Goal: Transaction & Acquisition: Complete application form

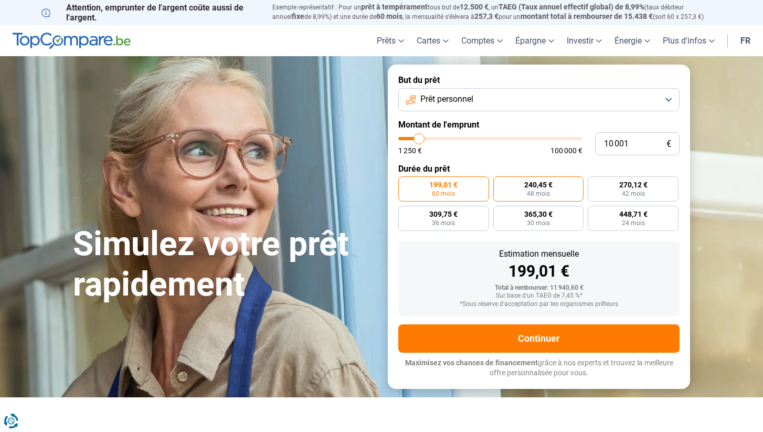
click at [543, 181] on span "240,45 €" at bounding box center [539, 184] width 28 height 7
click at [500, 181] on input "240,45 € 48 mois" at bounding box center [497, 179] width 7 height 7
radio input "true"
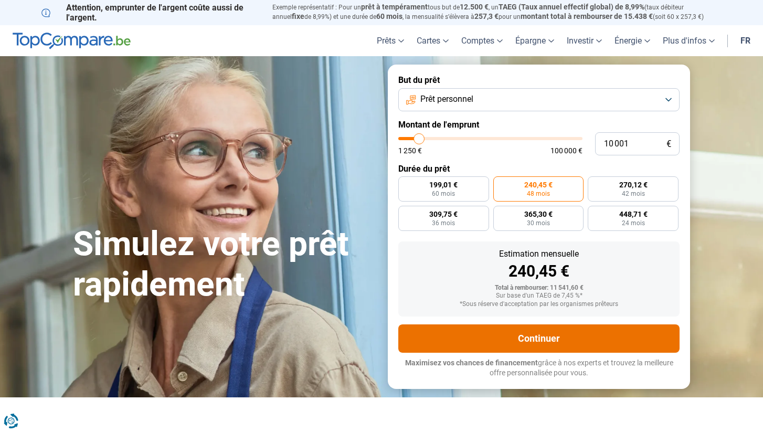
click at [557, 333] on button "Continuer" at bounding box center [538, 338] width 281 height 28
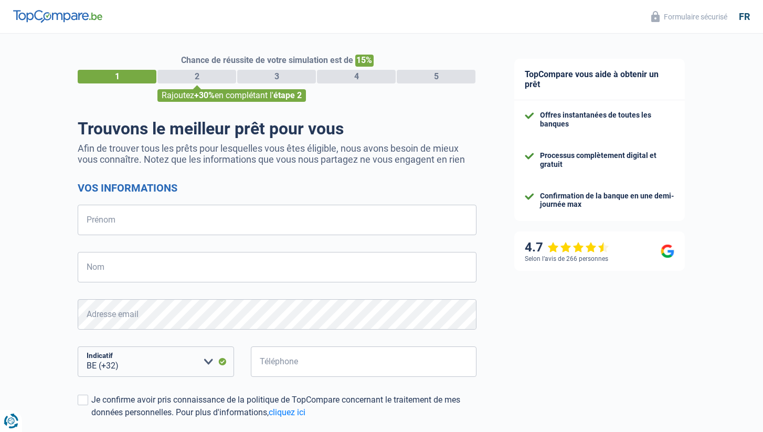
select select "32"
type input "jamal"
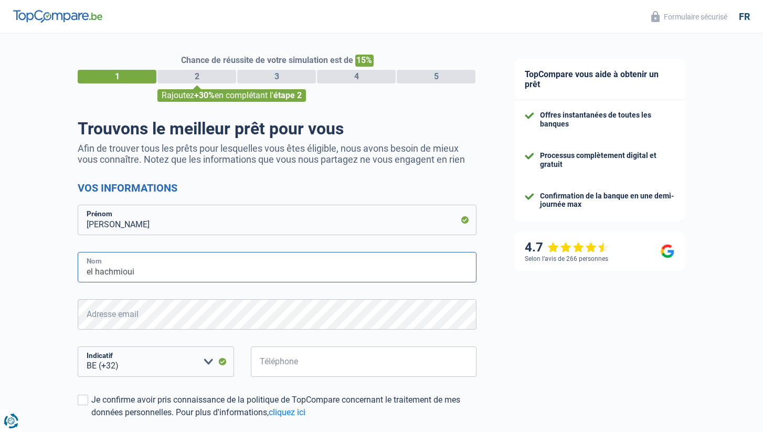
type input "el hachmioui"
type input "497634352"
click at [358, 363] on input "497634352" at bounding box center [364, 362] width 226 height 30
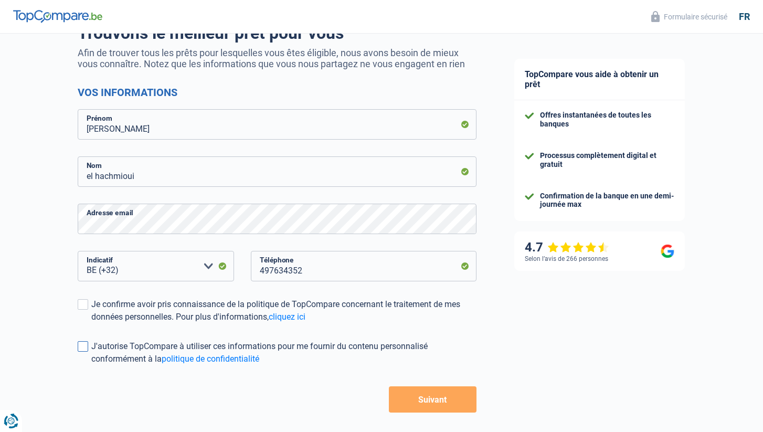
scroll to position [100, 0]
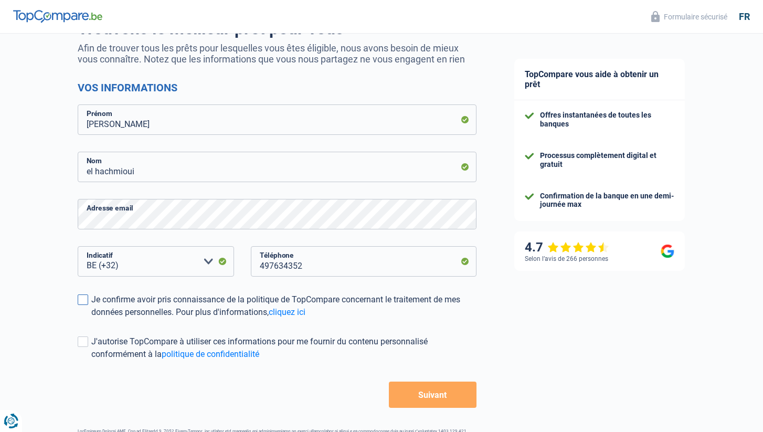
click at [80, 305] on label "Je confirme avoir pris connaissance de la politique de TopCompare concernant le…" at bounding box center [277, 305] width 399 height 25
click at [91, 319] on input "Je confirme avoir pris connaissance de la politique de TopCompare concernant le…" at bounding box center [91, 319] width 0 height 0
click at [433, 391] on button "Suivant" at bounding box center [433, 395] width 88 height 26
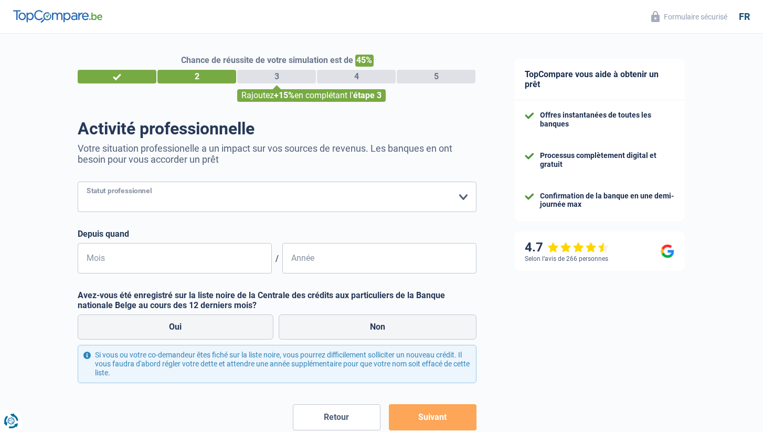
select select "independent"
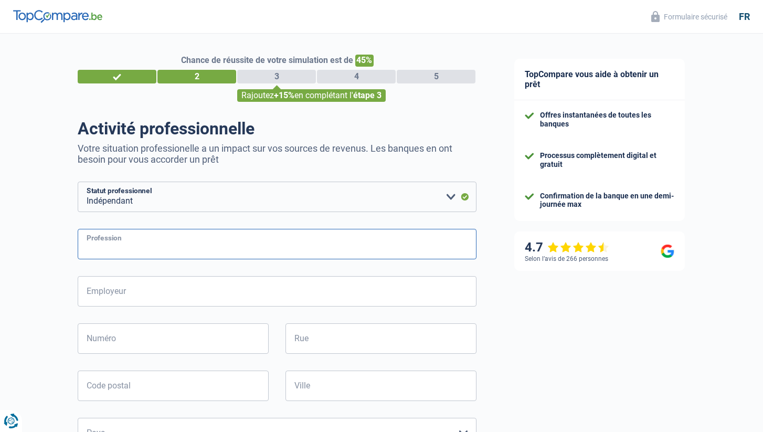
click at [137, 247] on input "Profession" at bounding box center [277, 244] width 399 height 30
type input "construction"
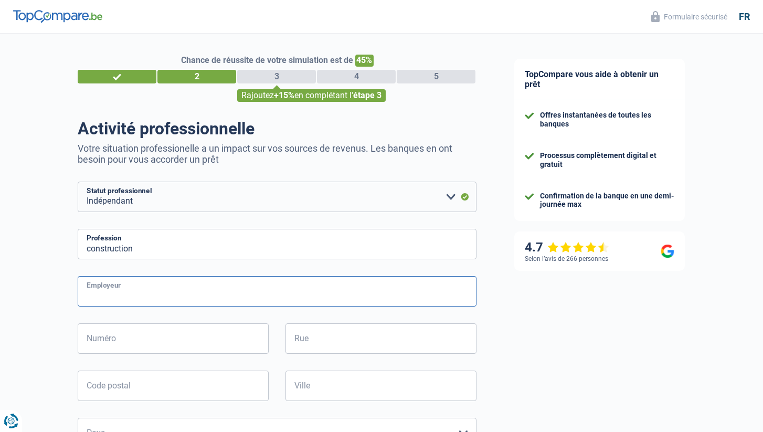
click at [128, 293] on input "Employeur" at bounding box center [277, 291] width 399 height 30
type input "RANAS"
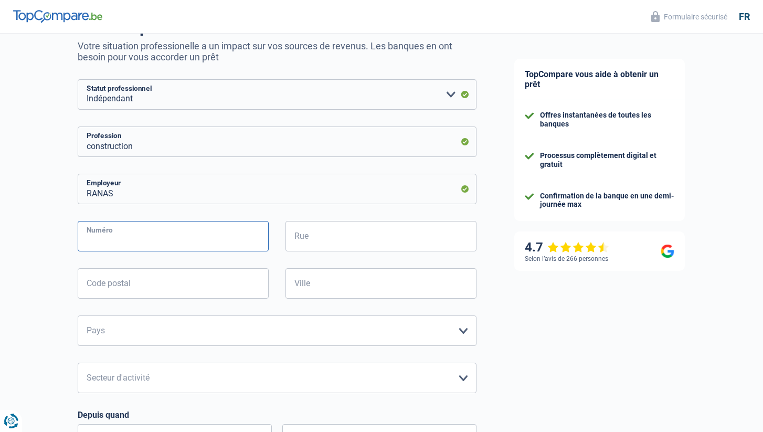
scroll to position [103, 0]
type input "68B"
type input "rue de bonne"
type input "1080"
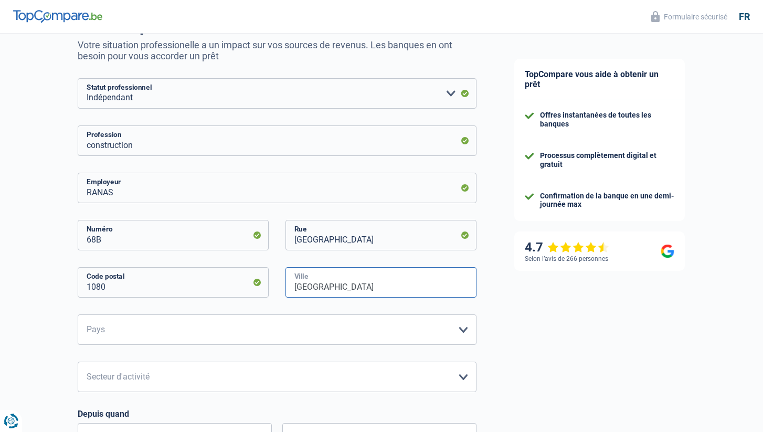
type input "bruxelles"
select select "BE"
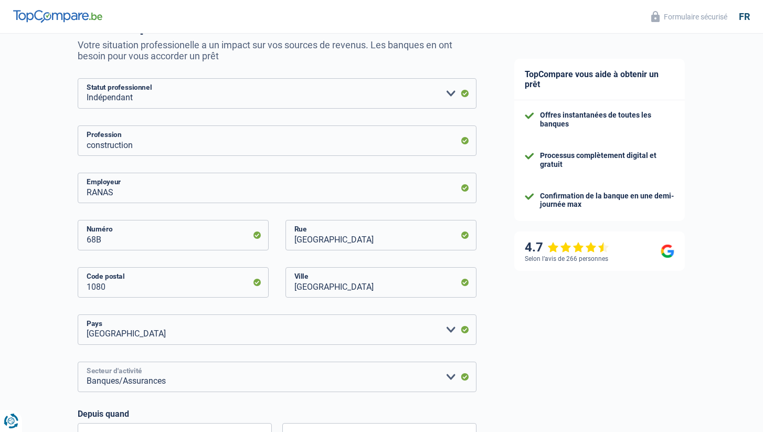
select select "construction"
click at [531, 383] on div "TopCompare vous aide à obtenir un prêt Offres instantanées de toutes les banque…" at bounding box center [630, 325] width 268 height 790
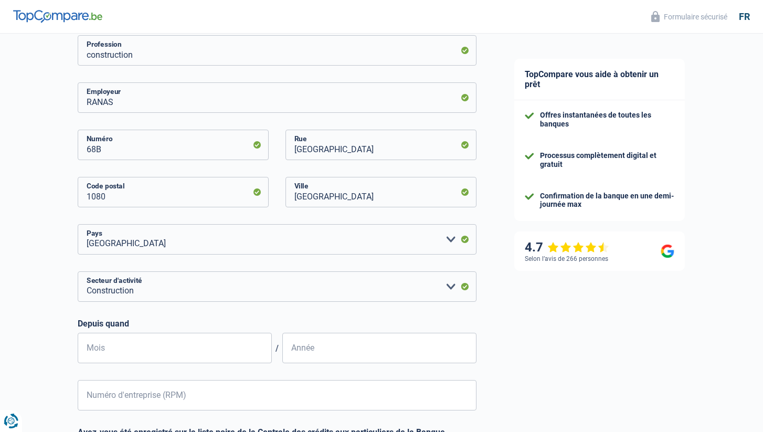
scroll to position [202, 0]
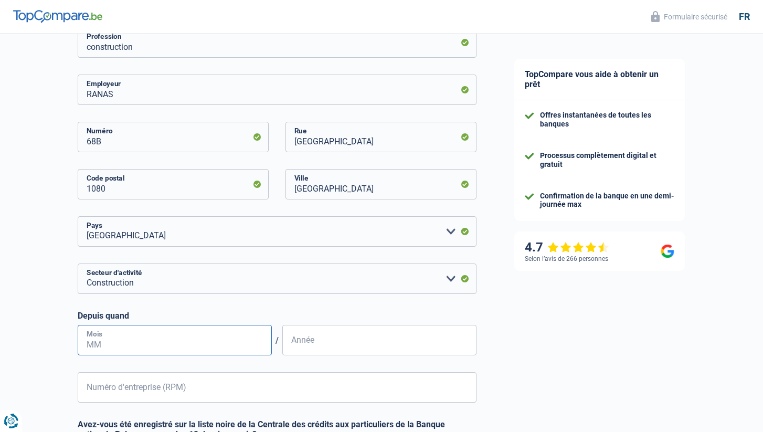
click at [127, 343] on input "Mois" at bounding box center [175, 340] width 194 height 30
type input "02"
click at [301, 346] on input "Année" at bounding box center [379, 340] width 194 height 30
type input "2024"
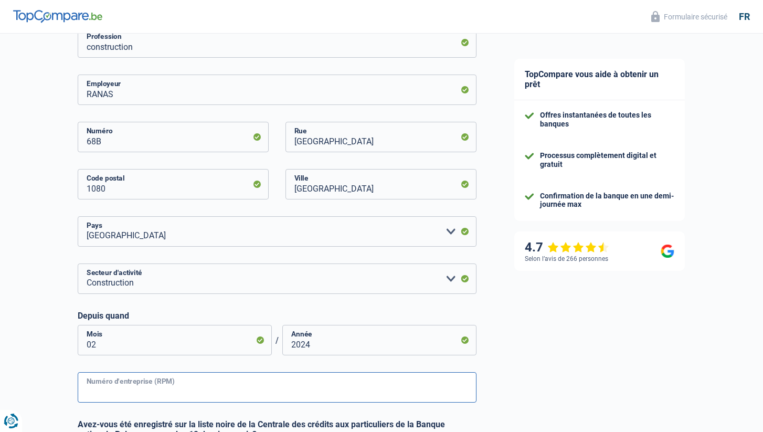
click at [179, 380] on input "Numéro d'entreprise (RPM)" at bounding box center [277, 387] width 399 height 30
type input "0785349523"
click at [543, 373] on div "TopCompare vous aide à obtenir un prêt Offres instantanées de toutes les banque…" at bounding box center [630, 227] width 268 height 790
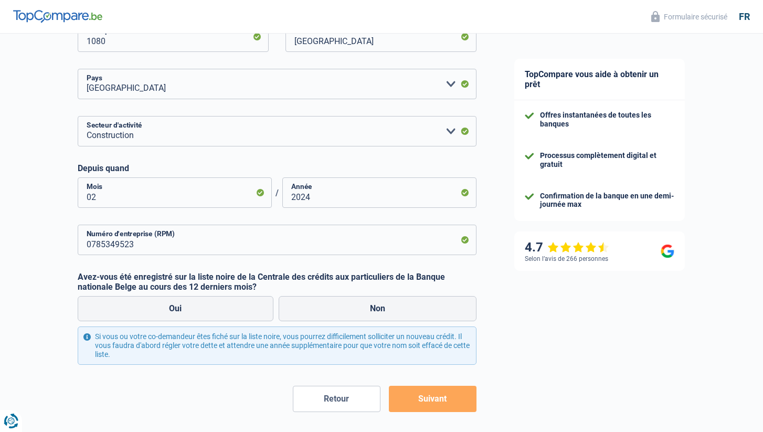
scroll to position [351, 0]
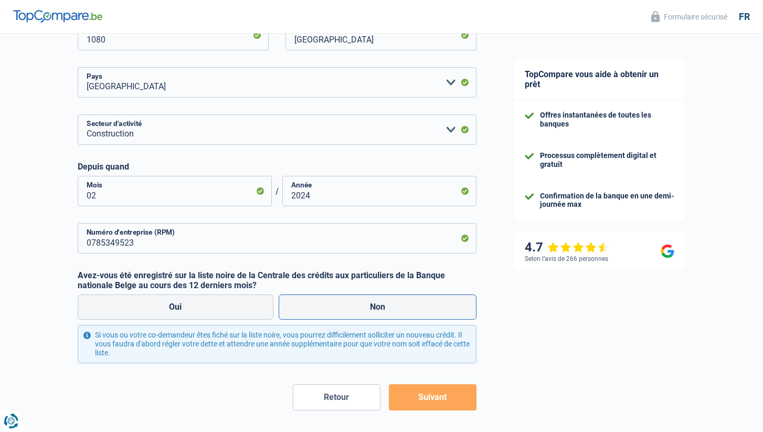
click at [393, 308] on label "Non" at bounding box center [378, 307] width 198 height 25
click at [393, 308] on input "Non" at bounding box center [378, 307] width 198 height 25
radio input "true"
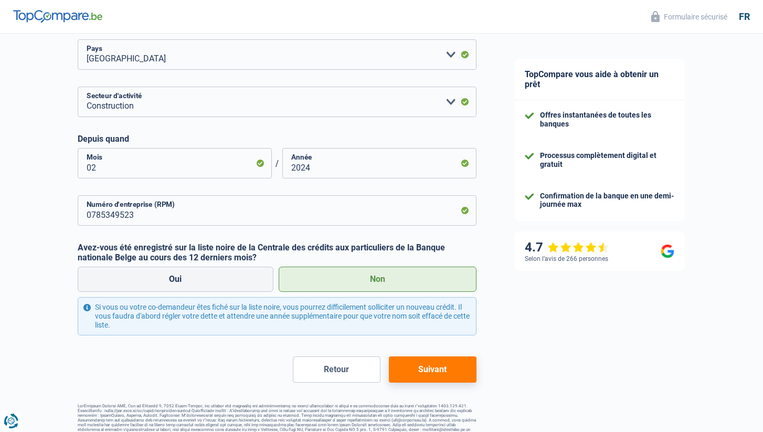
scroll to position [382, 0]
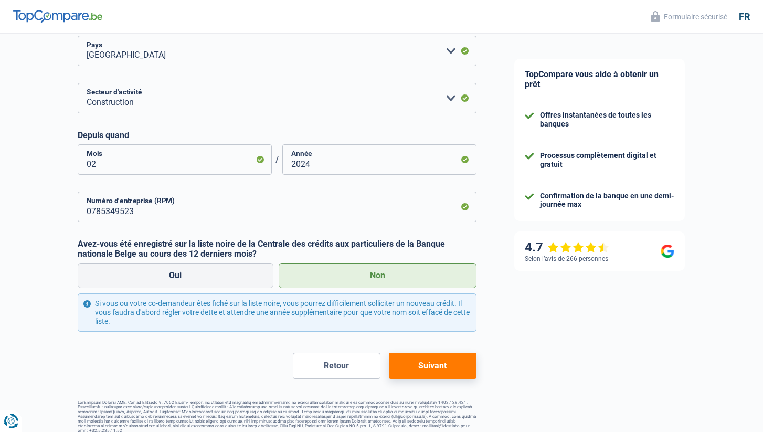
click at [445, 359] on button "Suivant" at bounding box center [433, 366] width 88 height 26
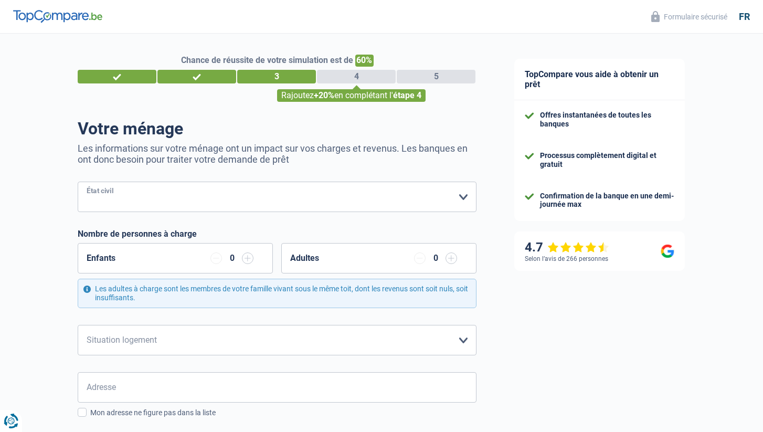
select select "married"
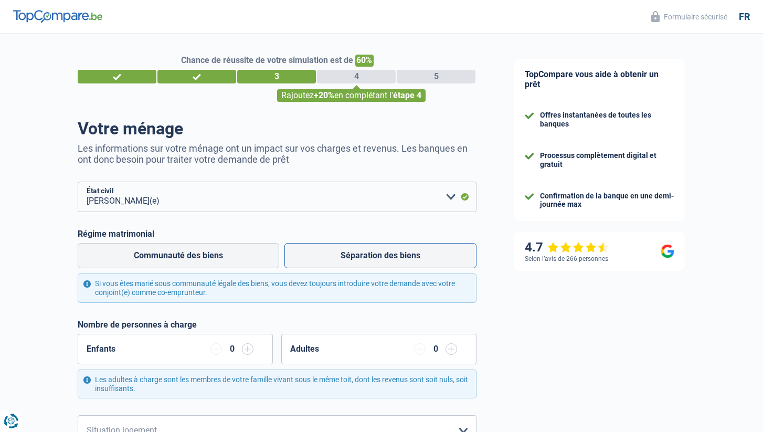
click at [359, 254] on label "Séparation des biens" at bounding box center [381, 255] width 192 height 25
click at [359, 254] on input "Séparation des biens" at bounding box center [381, 255] width 192 height 25
radio input "true"
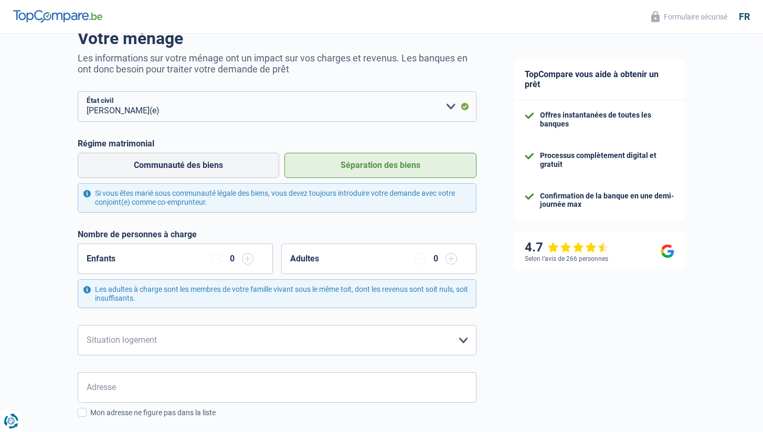
scroll to position [91, 0]
click at [249, 258] on input "button" at bounding box center [248, 258] width 12 height 12
select select "rents"
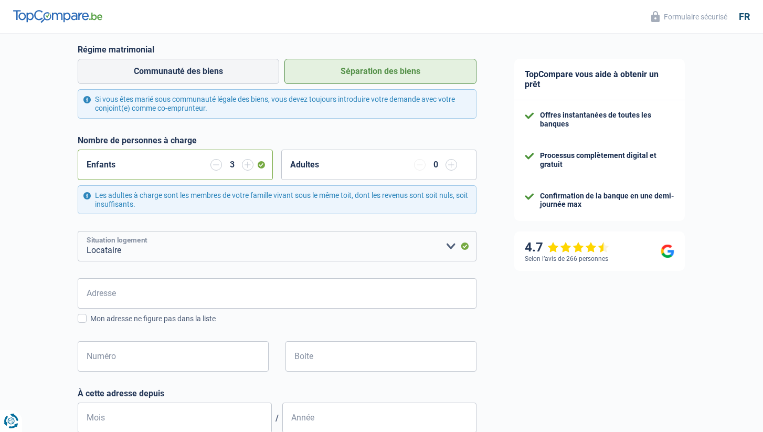
scroll to position [185, 0]
click at [81, 313] on span at bounding box center [82, 317] width 9 height 9
click at [90, 323] on input "Mon adresse ne figure pas dans la liste" at bounding box center [90, 323] width 0 height 0
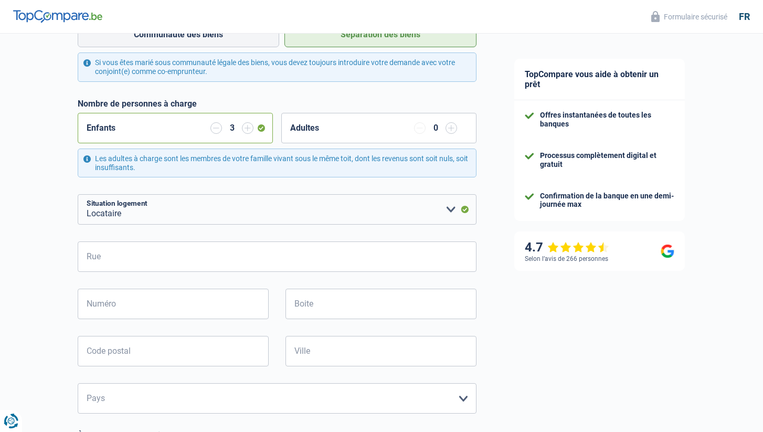
scroll to position [223, 0]
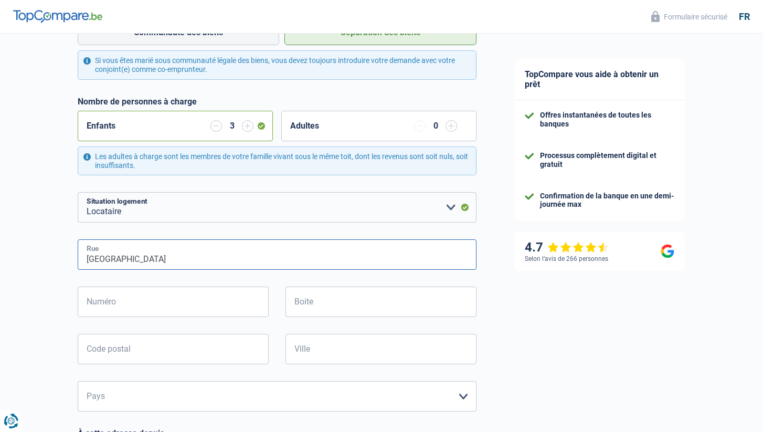
type input "rue de bonne"
type input "68B"
type input "B2.2"
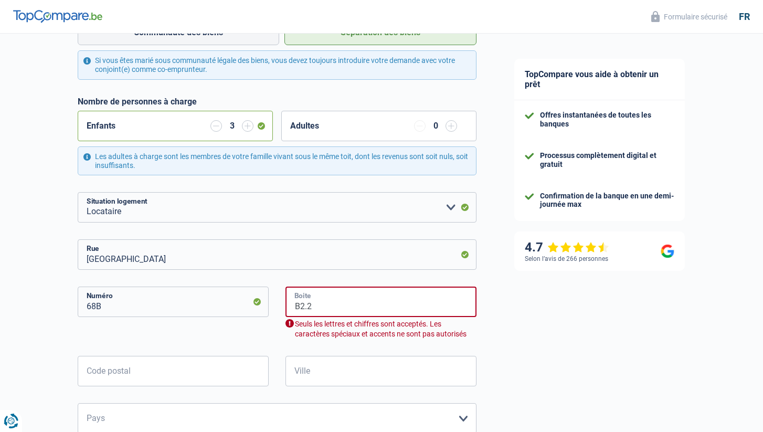
click at [322, 306] on input "B2.2" at bounding box center [381, 302] width 191 height 30
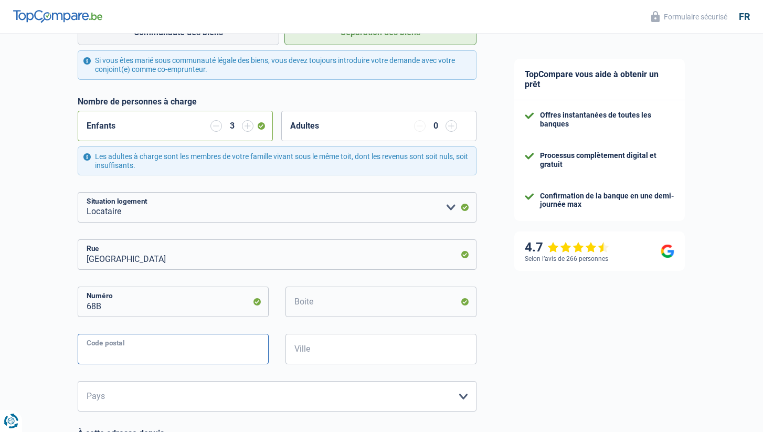
click at [173, 354] on input "Code postal" at bounding box center [173, 349] width 191 height 30
type input "1080"
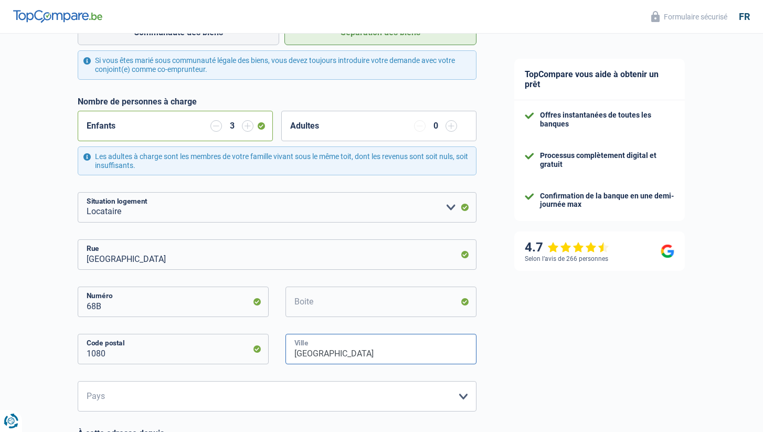
type input "bruxelles"
click at [522, 357] on div "TopCompare vous aide à obtenir un prêt Offres instantanées de toutes les banque…" at bounding box center [630, 290] width 268 height 961
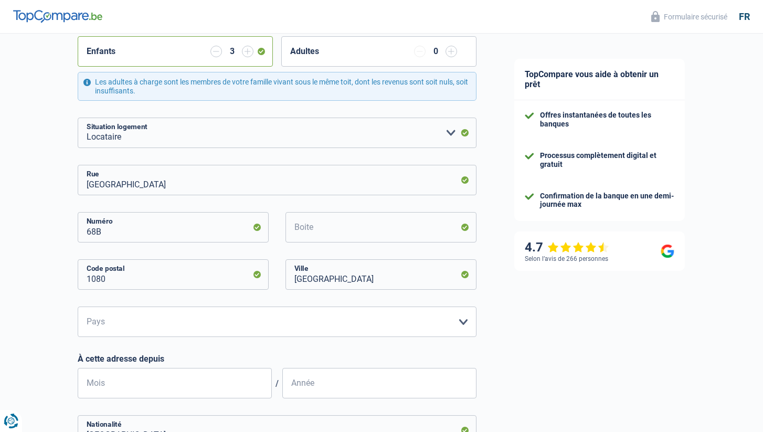
scroll to position [299, 0]
select select "BE"
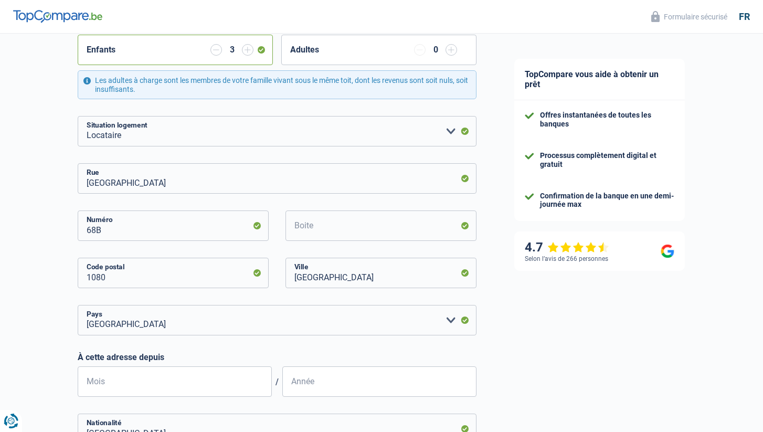
click at [525, 365] on div "TopCompare vous aide à obtenir un prêt Offres instantanées de toutes les banque…" at bounding box center [630, 214] width 268 height 961
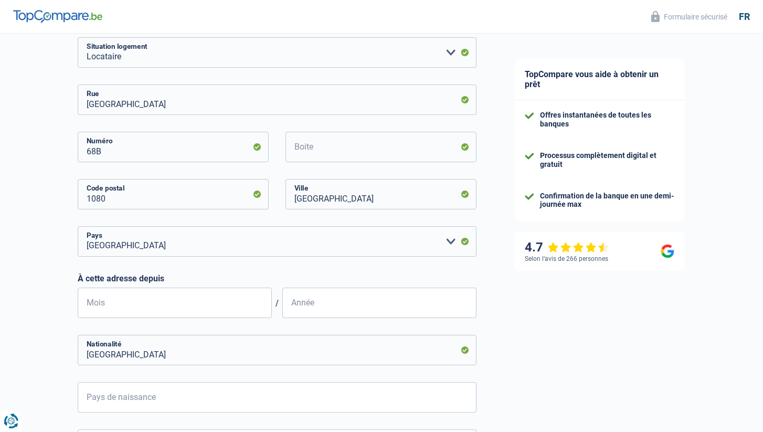
scroll to position [382, 0]
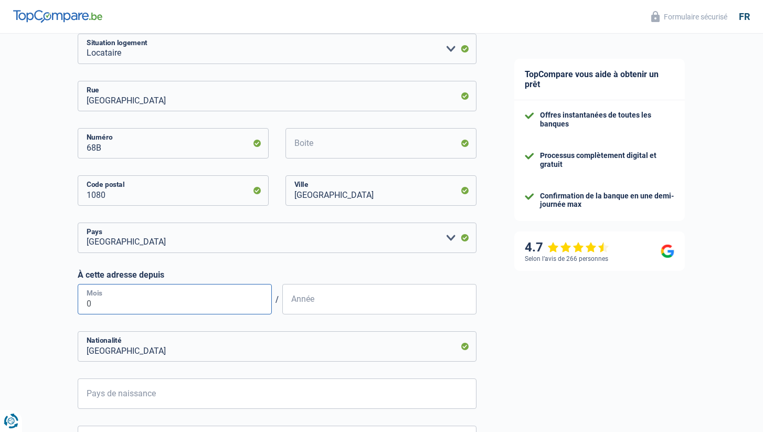
type input "03"
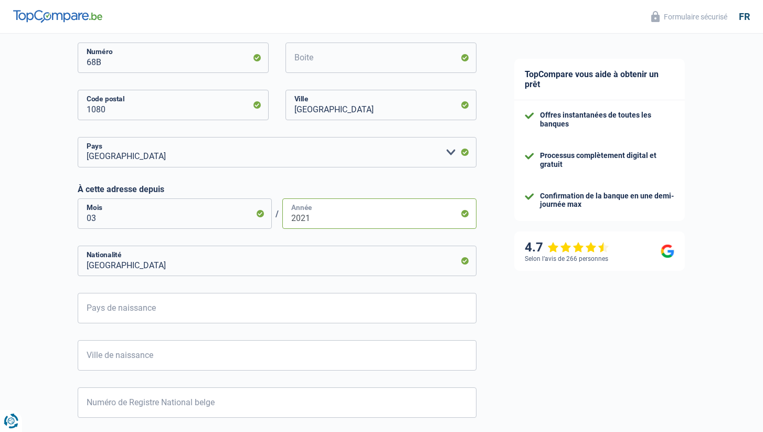
scroll to position [470, 0]
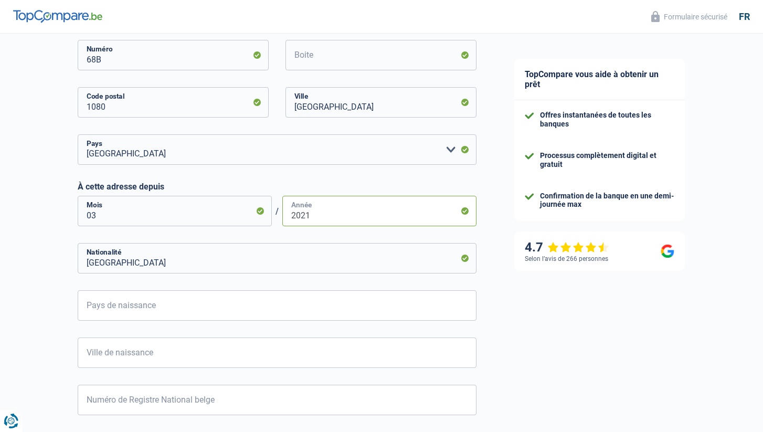
type input "2021"
type input "ma"
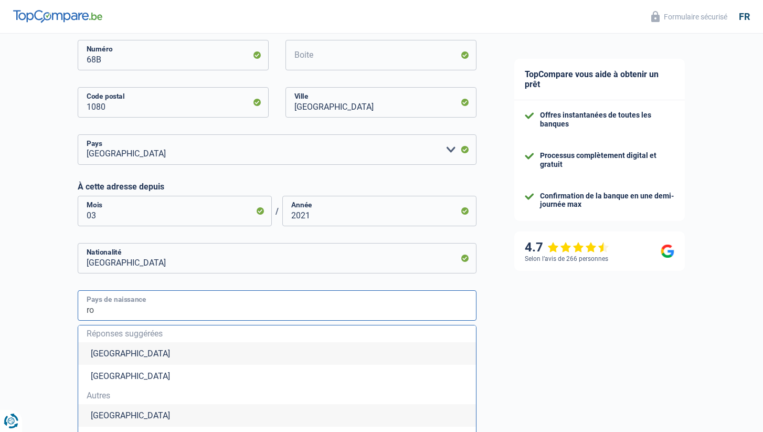
type input "r"
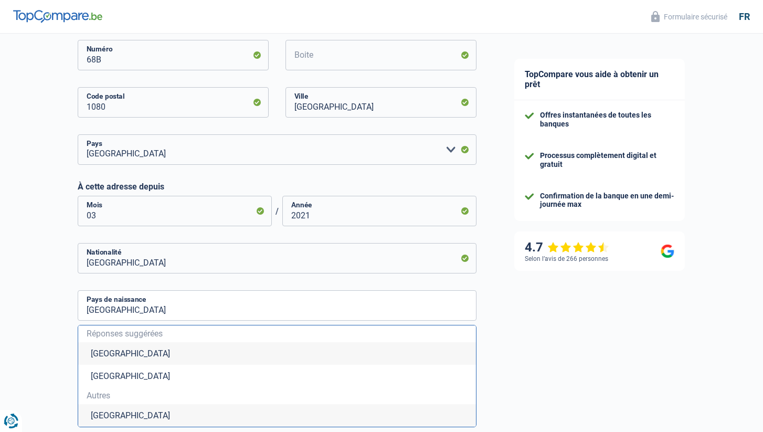
click at [118, 412] on li "Maroc" at bounding box center [277, 415] width 398 height 23
type input "Maroc"
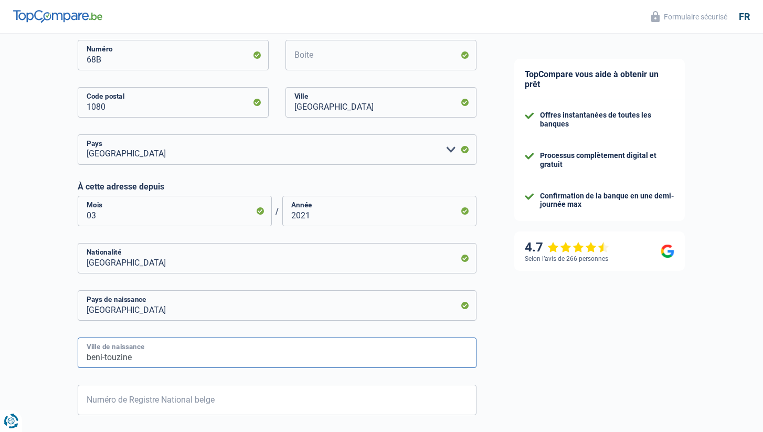
type input "beni-touzine"
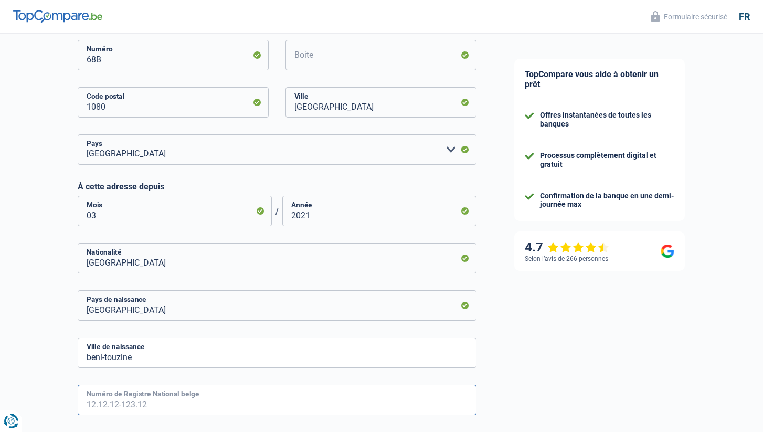
click at [98, 402] on input "Numéro de Registre National belge" at bounding box center [277, 400] width 399 height 30
type input "75.12.10-303.86"
click at [59, 376] on div "Chance de réussite de votre simulation est de 60% 1 2 3 4 5 Rajoutez +20% en co…" at bounding box center [248, 40] width 496 height 961
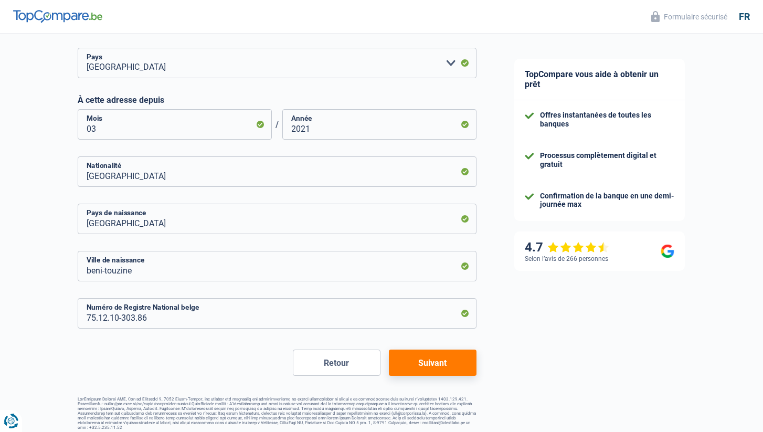
scroll to position [556, 0]
click at [448, 361] on button "Suivant" at bounding box center [433, 363] width 88 height 26
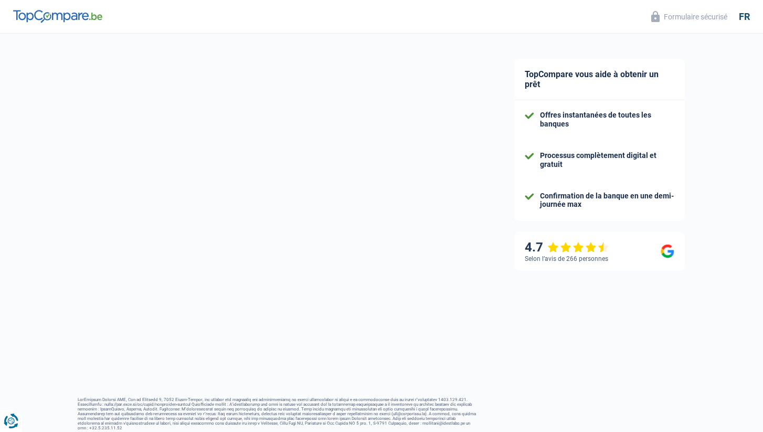
select select "familyAllowances"
select select "netSalary"
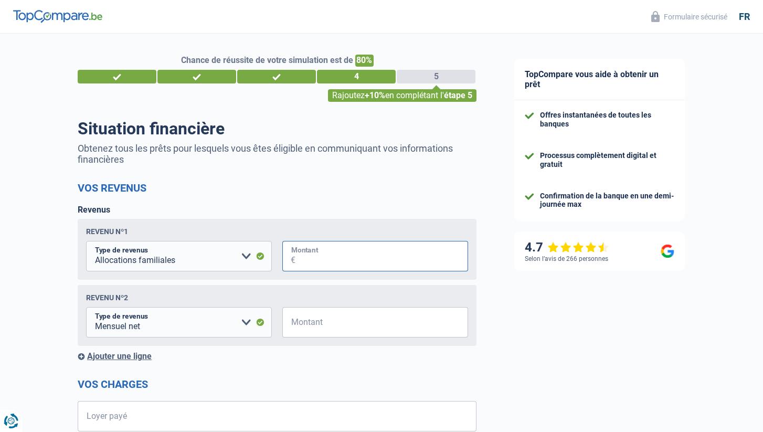
click at [313, 258] on input "Montant" at bounding box center [382, 256] width 173 height 30
type input "585"
click at [321, 319] on input "Montant" at bounding box center [382, 322] width 173 height 30
type input "2.500"
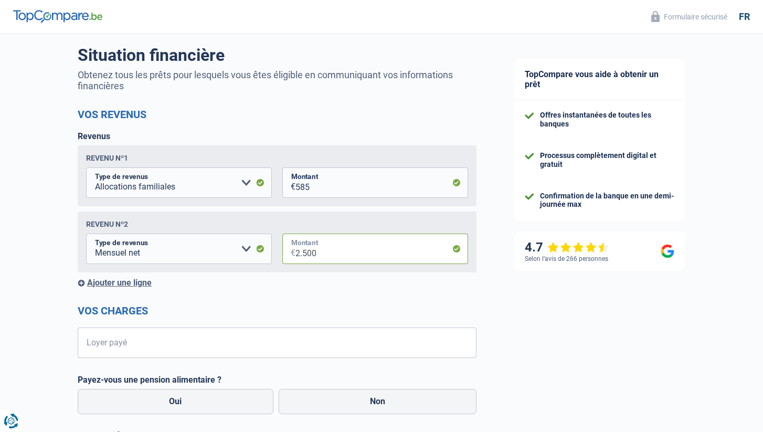
scroll to position [75, 0]
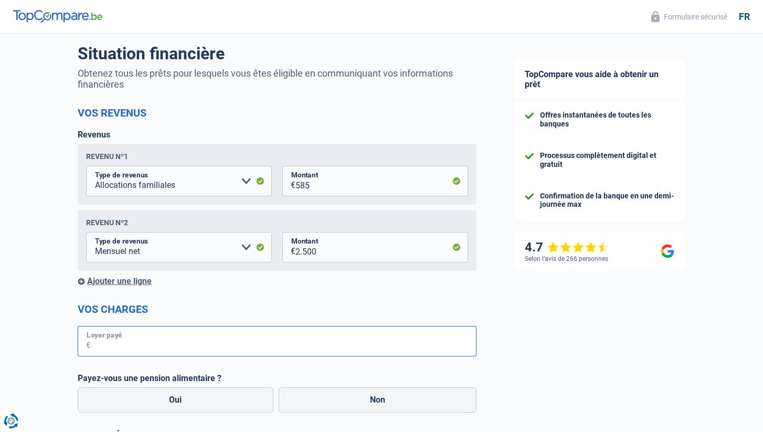
click at [252, 341] on input "Loyer payé" at bounding box center [284, 341] width 386 height 30
type input "850"
click at [51, 390] on div "Chance de réussite de votre simulation est de 80% 1 2 3 4 5 Rajoutez +10% en co…" at bounding box center [248, 349] width 496 height 790
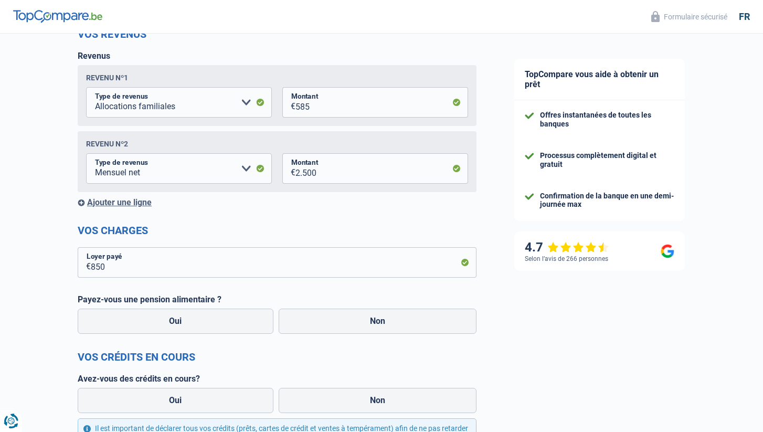
scroll to position [157, 0]
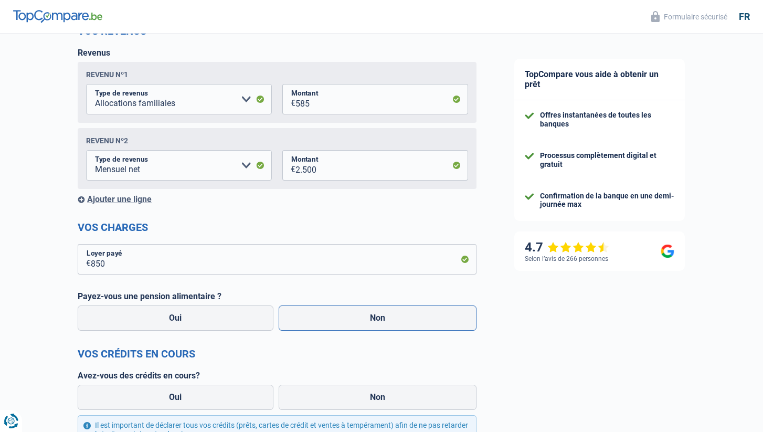
click at [373, 316] on label "Non" at bounding box center [378, 318] width 198 height 25
click at [373, 316] on input "Non" at bounding box center [378, 318] width 198 height 25
radio input "true"
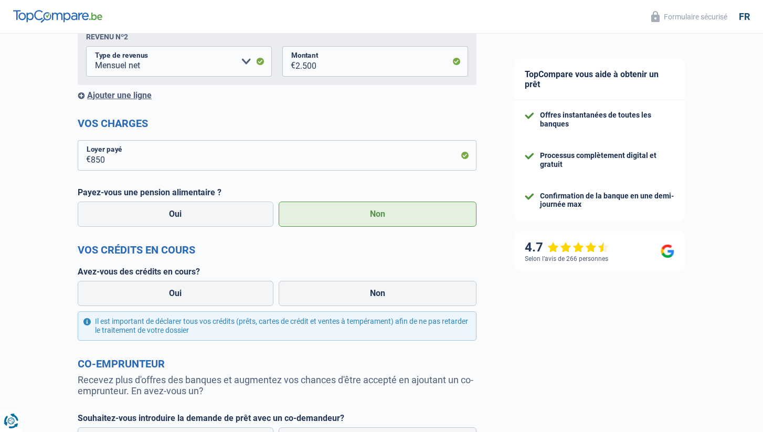
scroll to position [261, 0]
click at [375, 293] on label "Non" at bounding box center [378, 292] width 198 height 25
click at [375, 293] on input "Non" at bounding box center [378, 292] width 198 height 25
radio input "true"
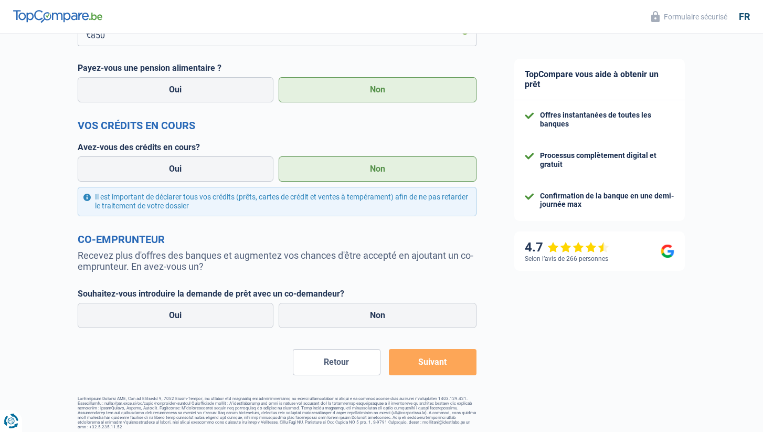
scroll to position [385, 0]
click at [430, 312] on label "Non" at bounding box center [378, 315] width 198 height 25
click at [430, 312] on input "Non" at bounding box center [378, 315] width 198 height 25
radio input "true"
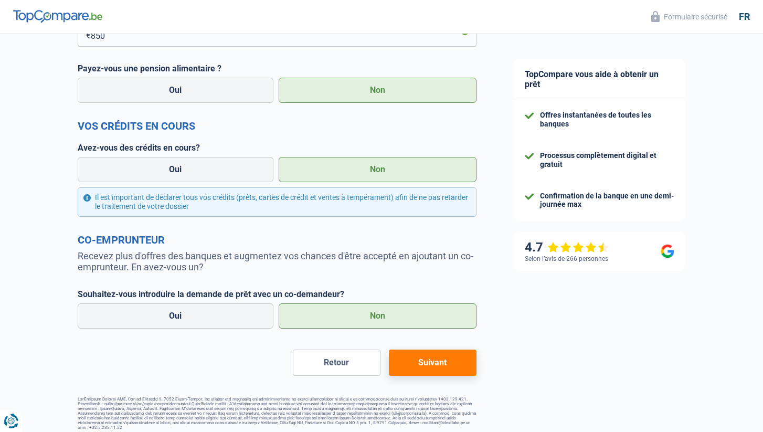
click at [428, 363] on button "Suivant" at bounding box center [433, 363] width 88 height 26
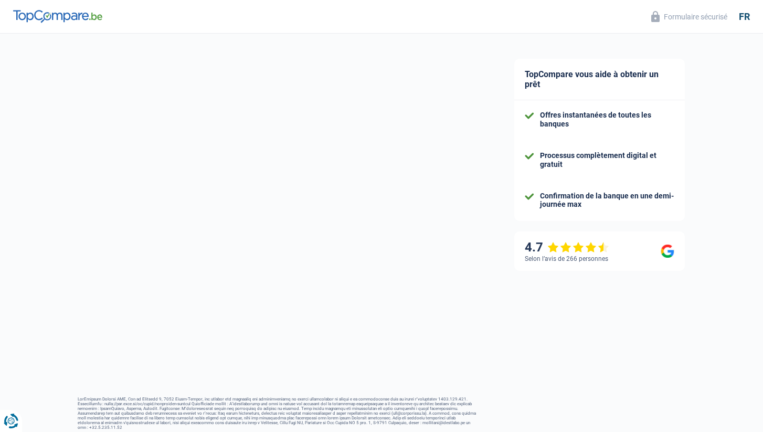
scroll to position [19, 0]
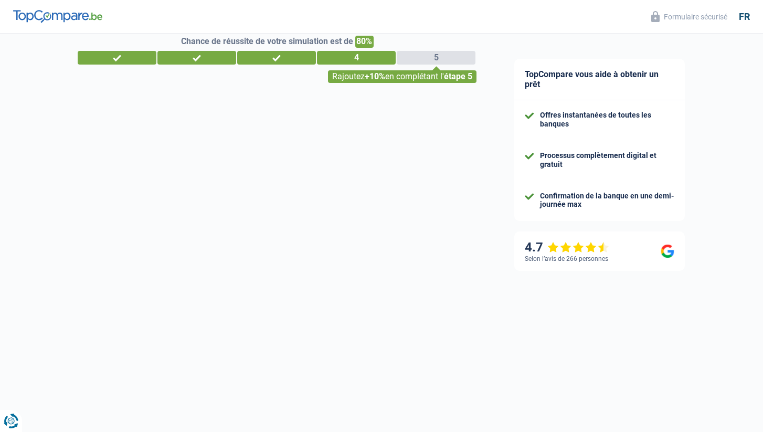
select select "60"
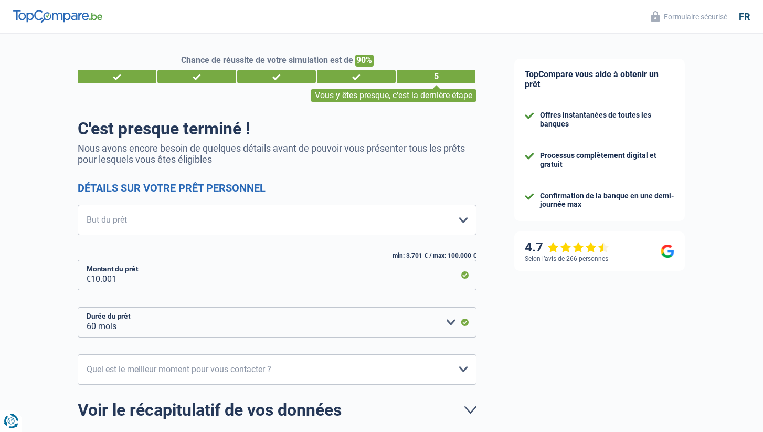
scroll to position [13, 0]
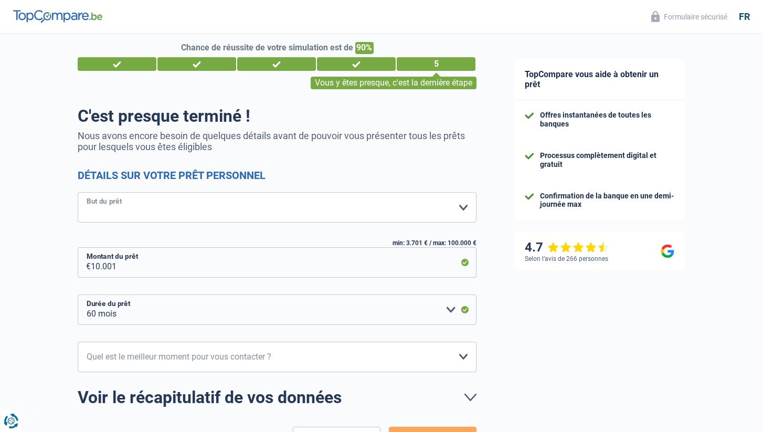
select select "movingOrInstallation"
select select "48"
click at [54, 319] on div "Chance de réussite de votre simulation est de 90% 1 2 3 4 5 Vous y êtes presque…" at bounding box center [248, 264] width 496 height 495
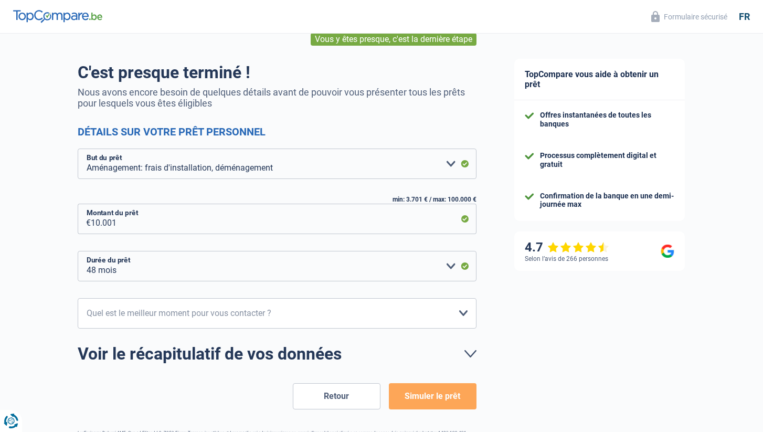
scroll to position [59, 0]
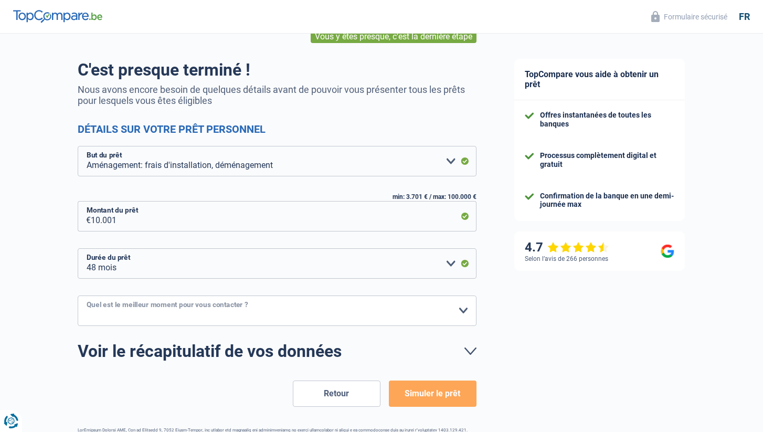
select select "10-12"
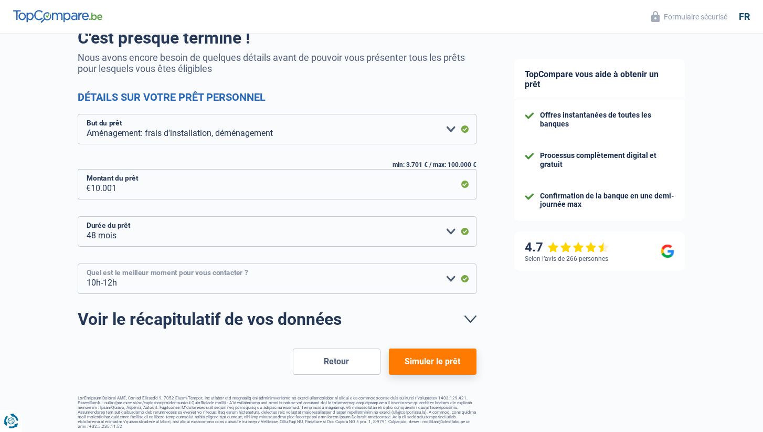
scroll to position [90, 0]
click at [455, 360] on button "Simuler le prêt" at bounding box center [433, 362] width 88 height 26
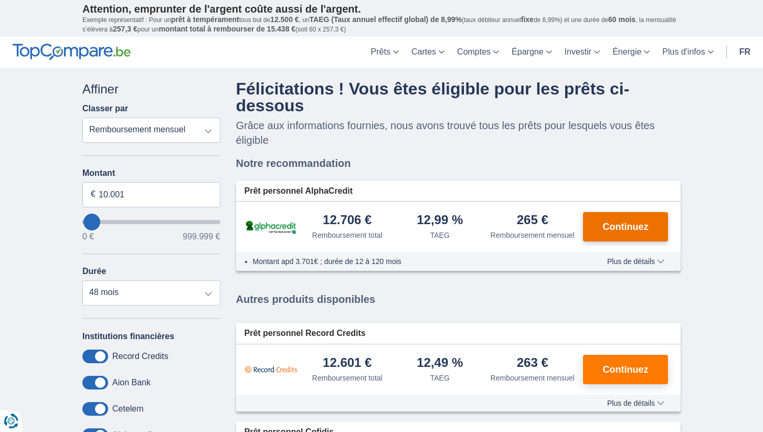
click at [632, 232] on span "Continuez" at bounding box center [626, 226] width 46 height 9
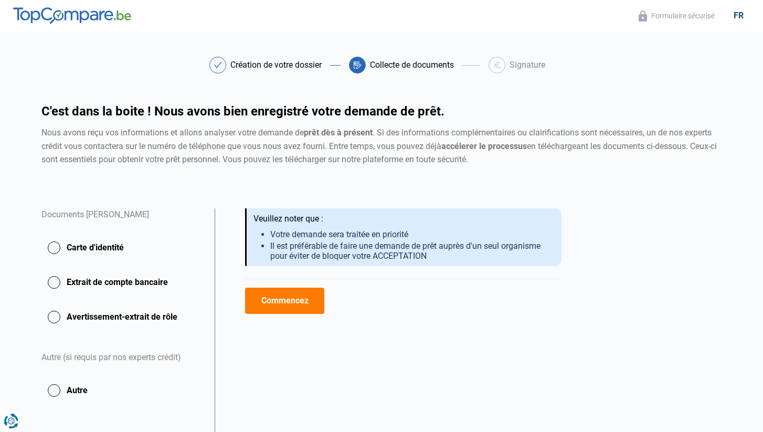
scroll to position [51, 0]
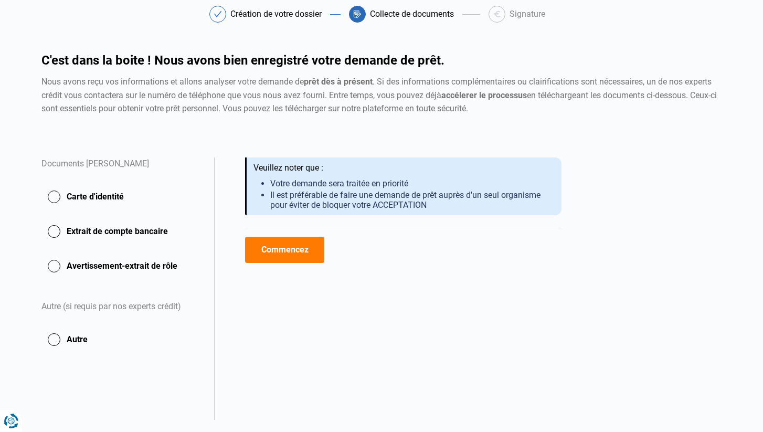
click at [57, 195] on button "Carte d'identité" at bounding box center [121, 197] width 161 height 26
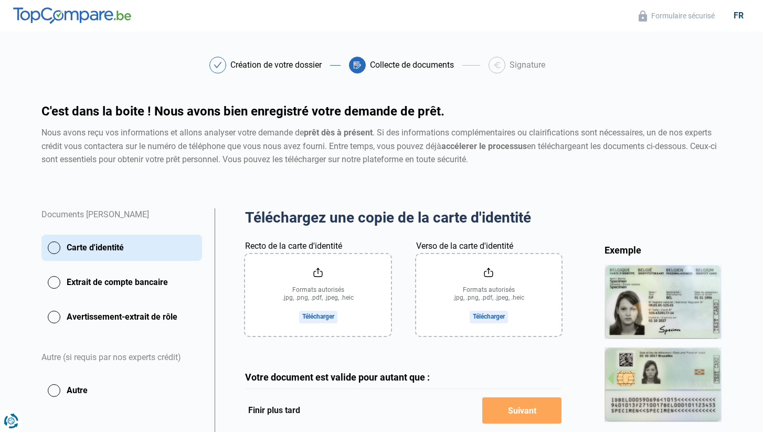
click at [321, 275] on input "Recto de la carte d'identité" at bounding box center [317, 295] width 145 height 82
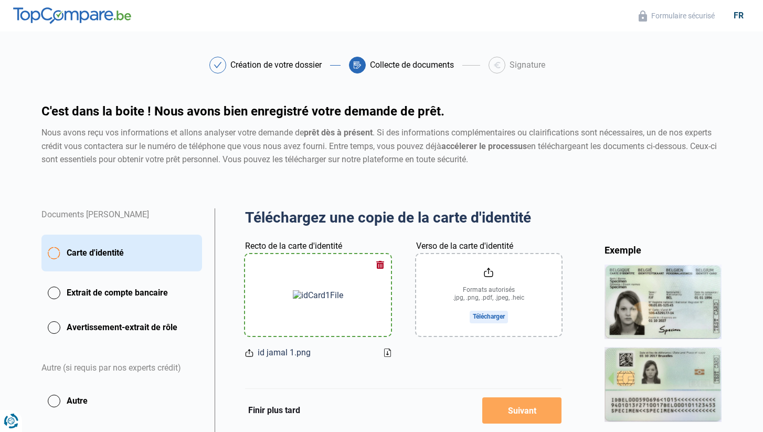
click at [492, 274] on input "Verso de la carte d'identité" at bounding box center [488, 295] width 145 height 82
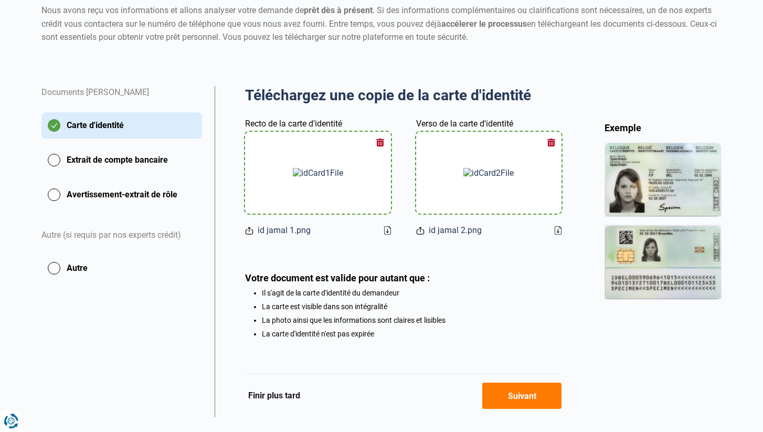
scroll to position [123, 0]
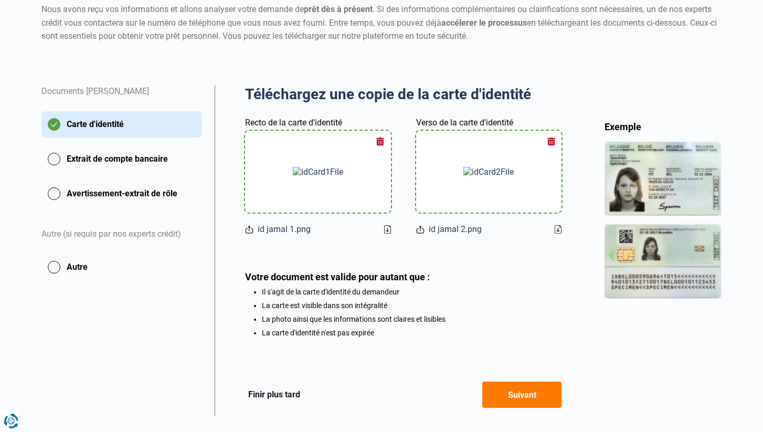
click at [55, 156] on button "Extrait de compte bancaire" at bounding box center [121, 159] width 161 height 26
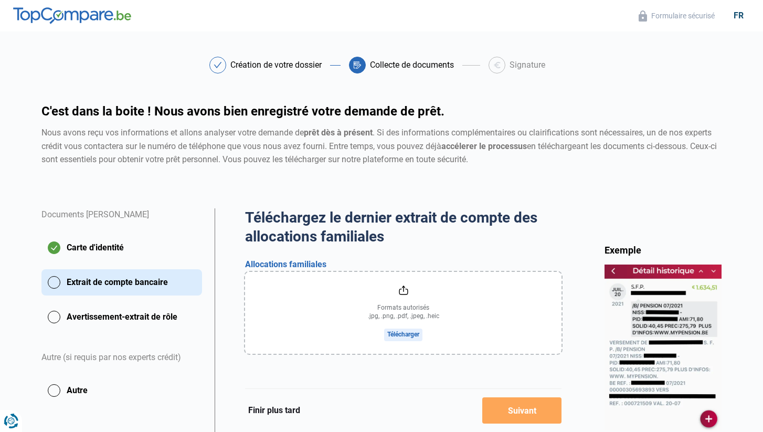
click at [405, 297] on input "file" at bounding box center [403, 313] width 317 height 82
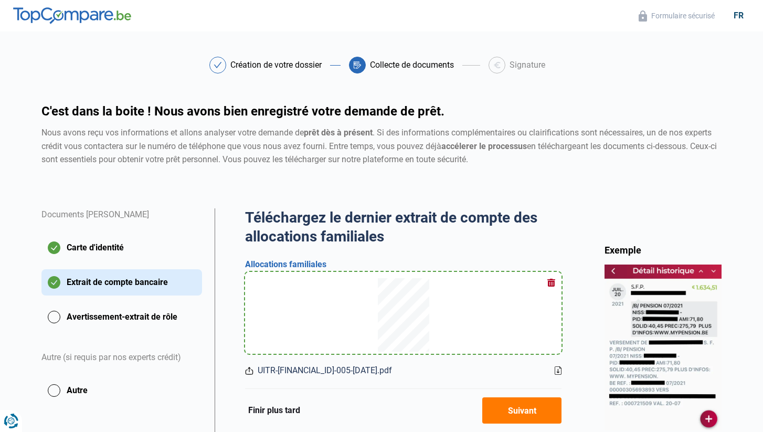
click at [58, 310] on button "Avertissement-extrait de rôle" at bounding box center [121, 317] width 161 height 26
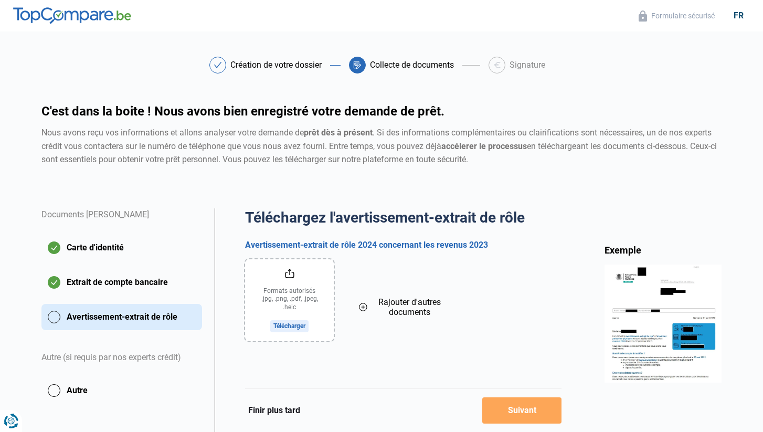
click at [302, 296] on input "file" at bounding box center [289, 300] width 89 height 82
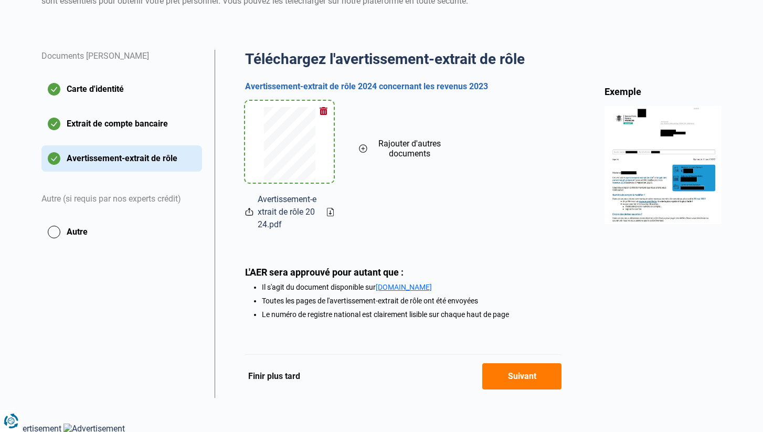
scroll to position [158, 0]
click at [530, 374] on button "Suivant" at bounding box center [522, 377] width 79 height 26
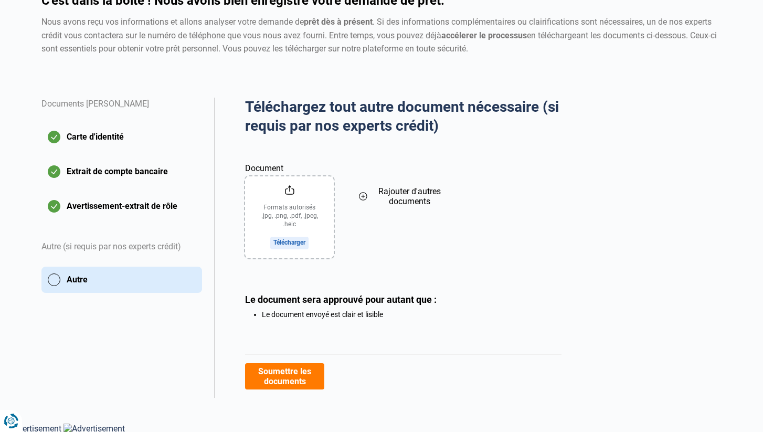
scroll to position [110, 0]
click at [296, 375] on button "Soumettre les documents" at bounding box center [284, 377] width 79 height 26
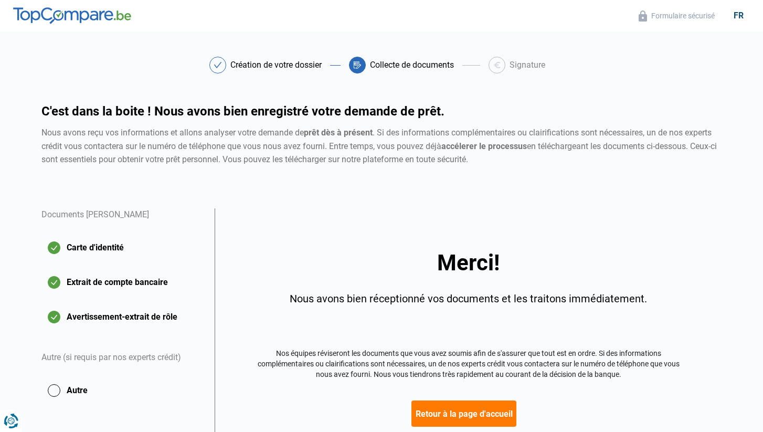
click at [468, 410] on button "Retour à la page d'accueil" at bounding box center [464, 414] width 105 height 26
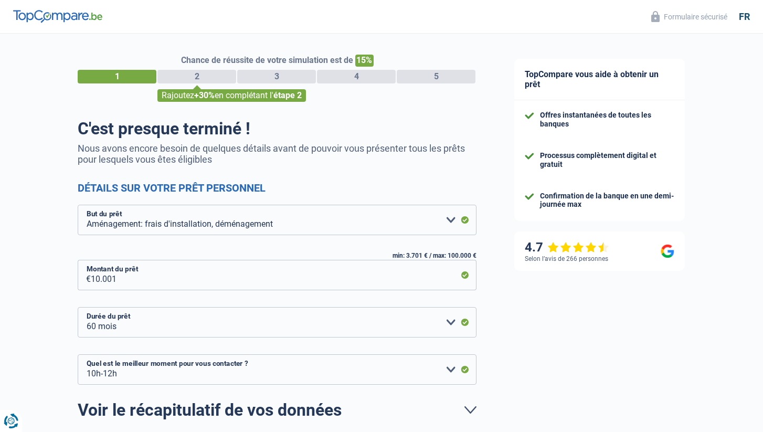
select select "movingOrInstallation"
select select "60"
select select "10-12"
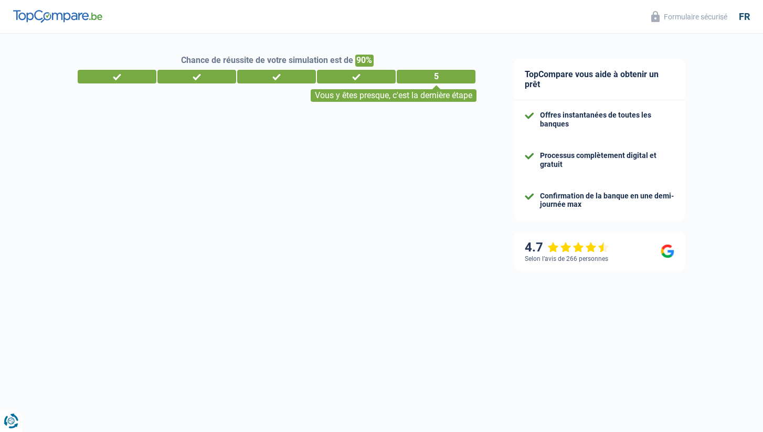
select select "married"
select select "rents"
select select "BE"
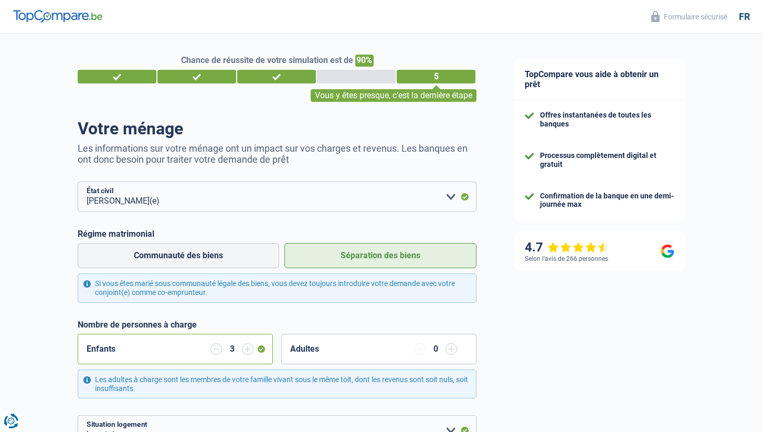
select select "independent"
select select "BE"
select select "construction"
